Goal: Navigation & Orientation: Find specific page/section

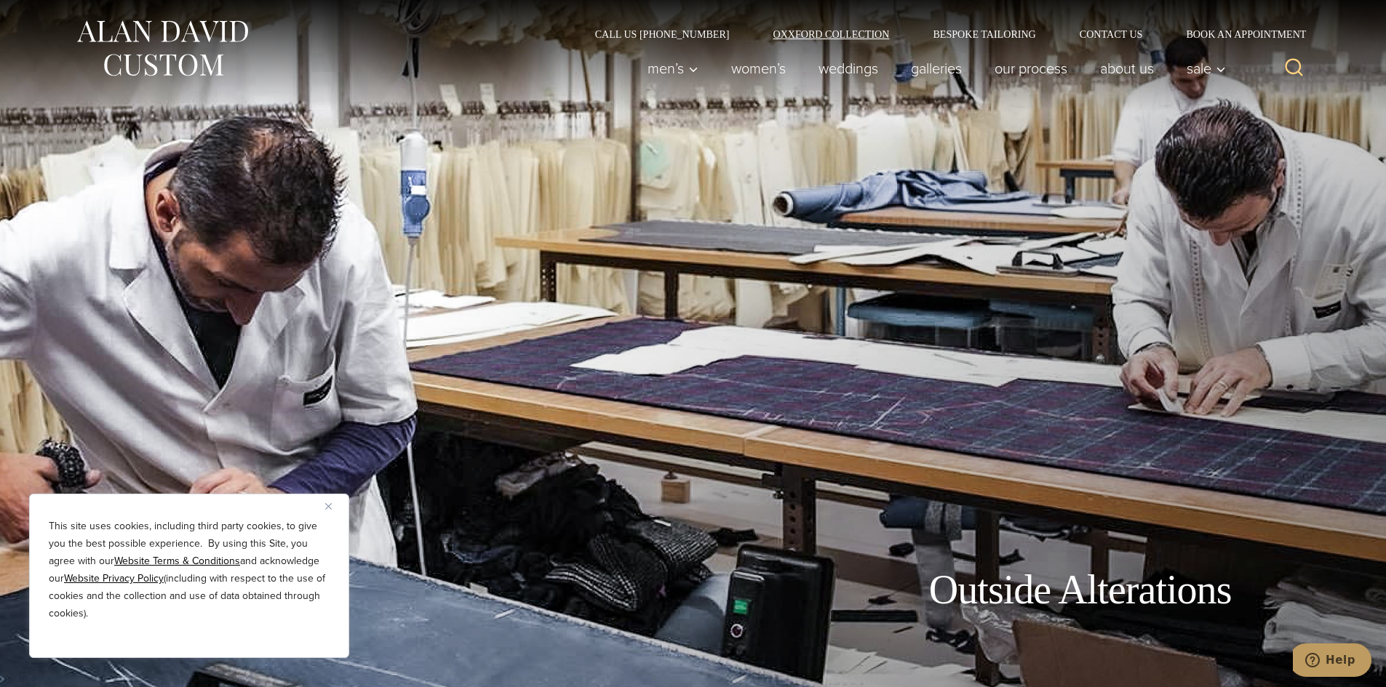
click at [829, 31] on link "Oxxford Collection" at bounding box center [831, 34] width 160 height 10
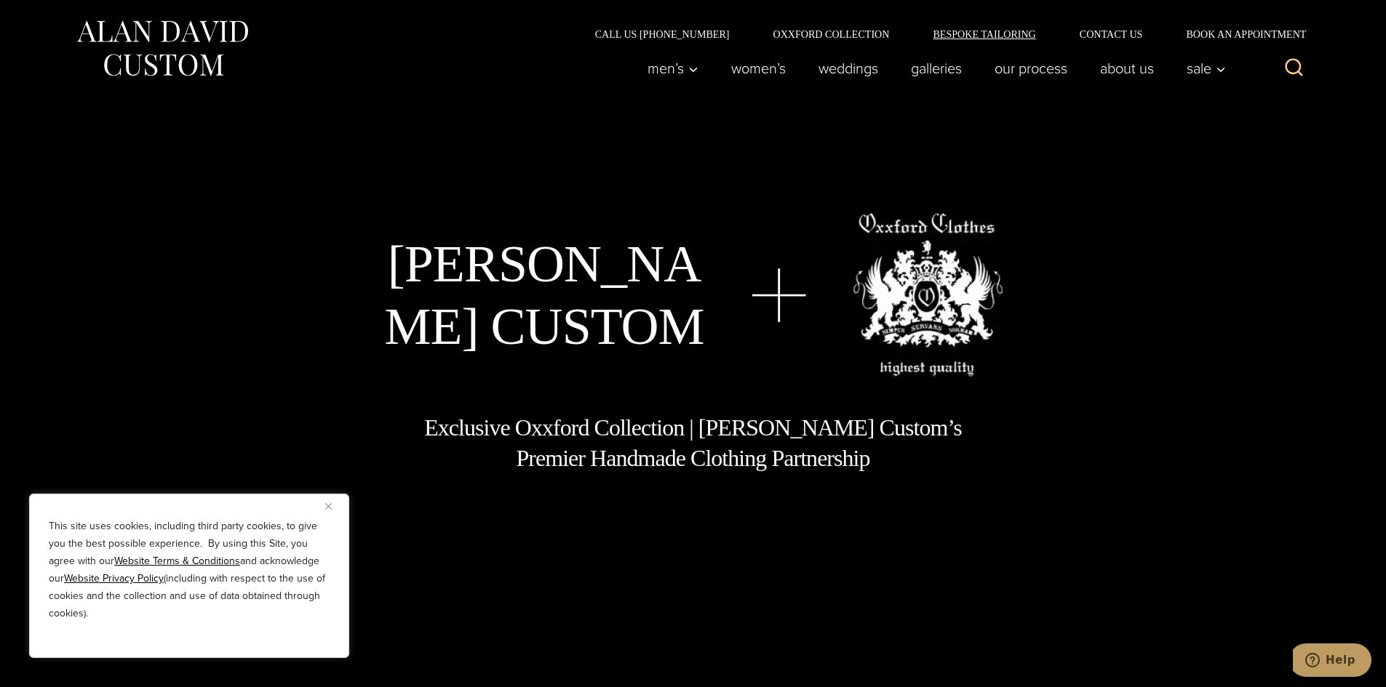
click at [953, 38] on link "Bespoke Tailoring" at bounding box center [984, 34] width 146 height 10
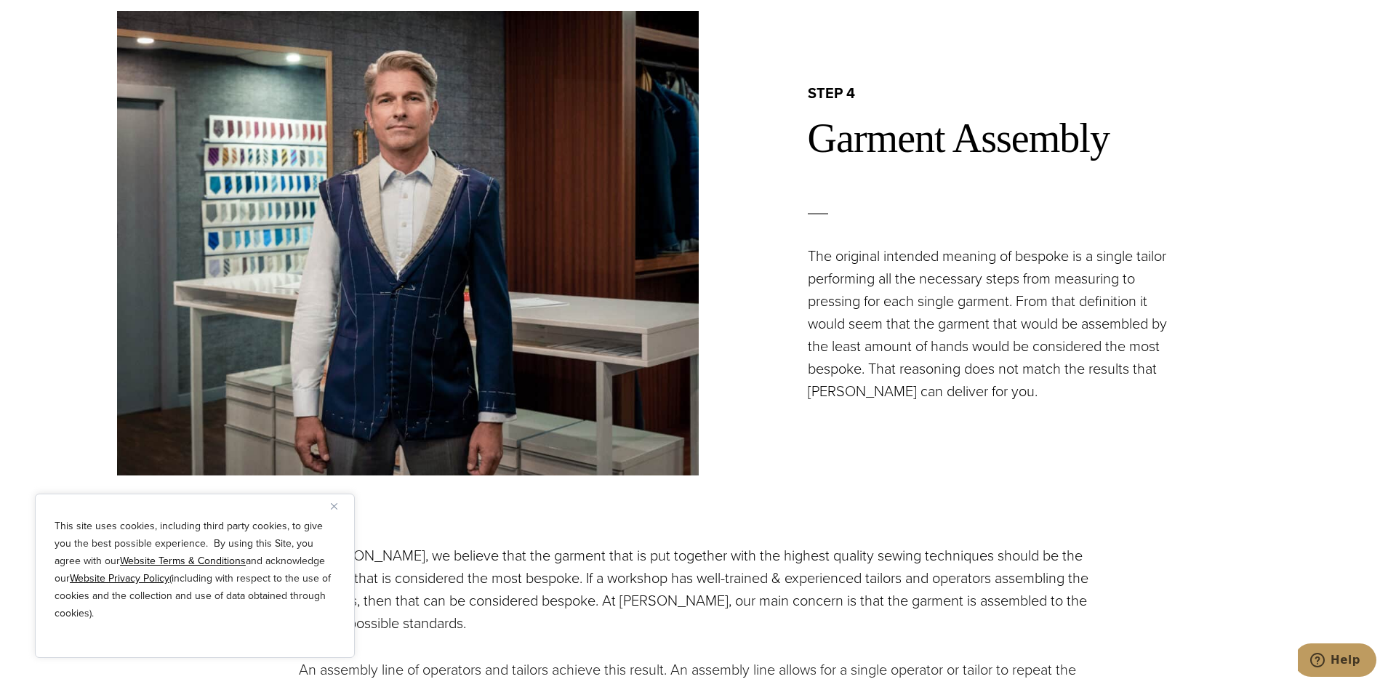
scroll to position [3346, 0]
